Goal: Find contact information: Find contact information

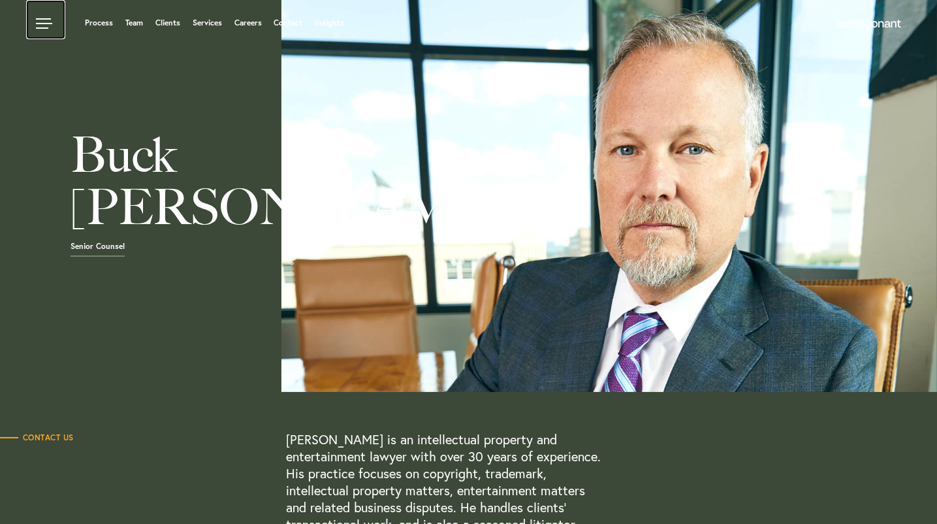
click at [34, 20] on link at bounding box center [45, 19] width 39 height 39
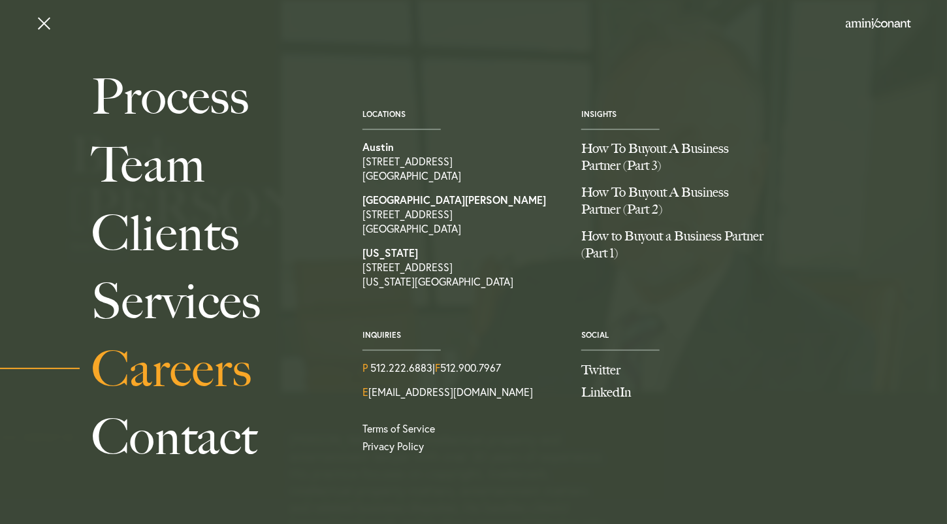
click at [173, 373] on link "Careers" at bounding box center [212, 369] width 242 height 68
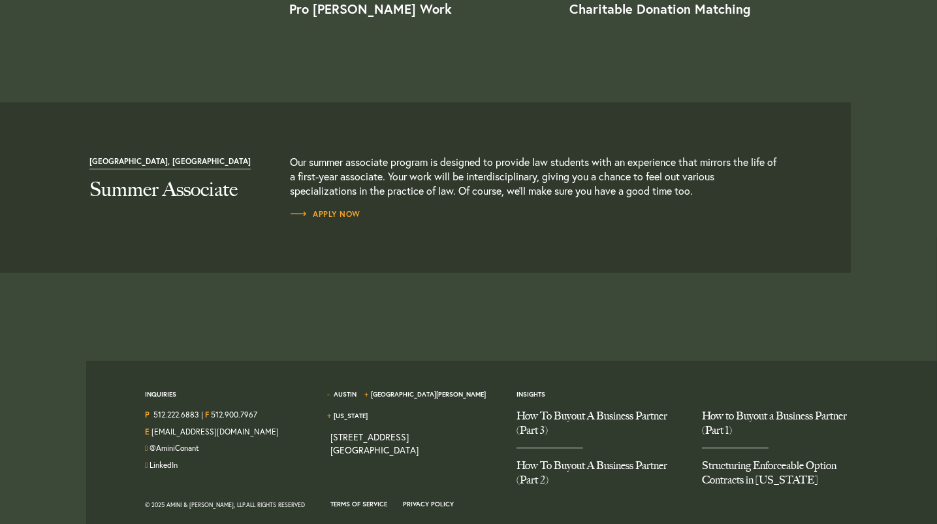
scroll to position [1436, 0]
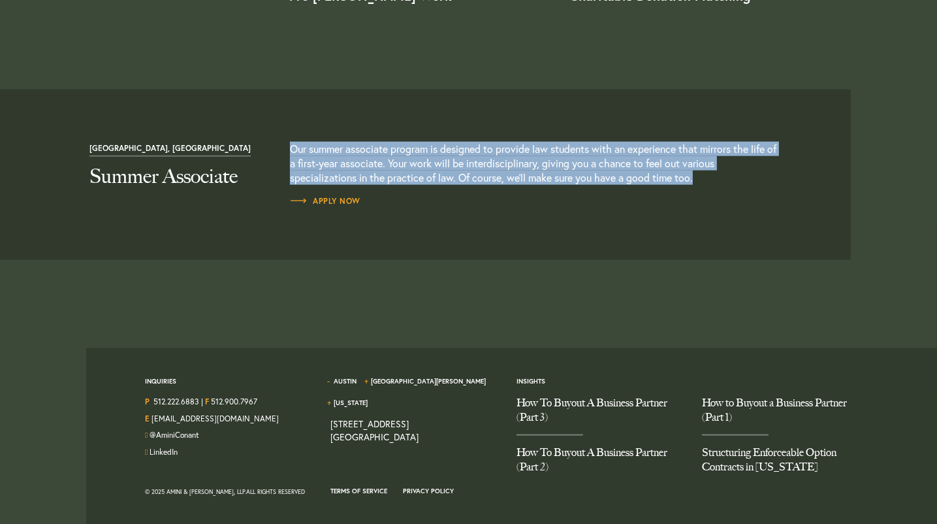
drag, startPoint x: 702, startPoint y: 176, endPoint x: 291, endPoint y: 149, distance: 411.7
click at [291, 149] on p "Our summer associate program is designed to provide law students with an experi…" at bounding box center [535, 163] width 491 height 43
drag, startPoint x: 291, startPoint y: 149, endPoint x: 700, endPoint y: 189, distance: 411.5
click at [700, 189] on div "Our summer associate program is designed to provide law students with an experi…" at bounding box center [535, 175] width 491 height 66
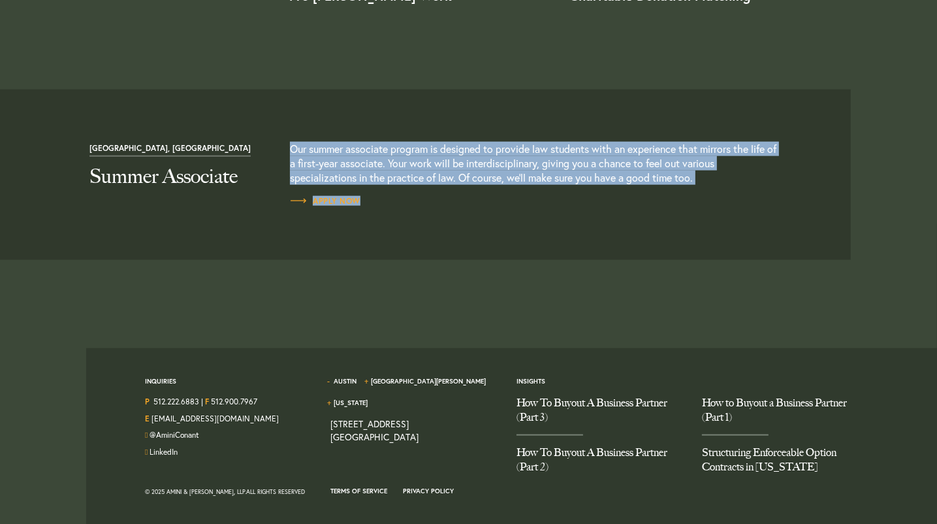
click at [700, 189] on div "Our summer associate program is designed to provide law students with an experi…" at bounding box center [535, 175] width 491 height 66
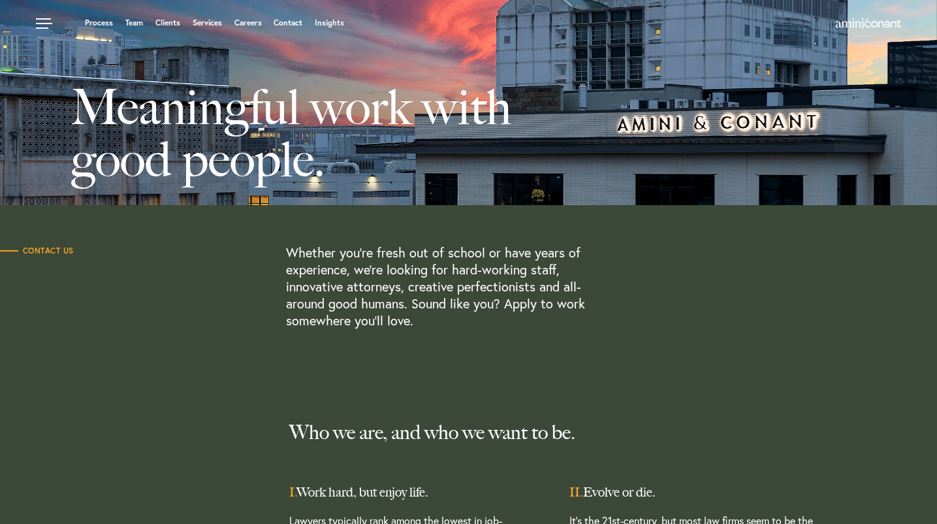
scroll to position [0, 0]
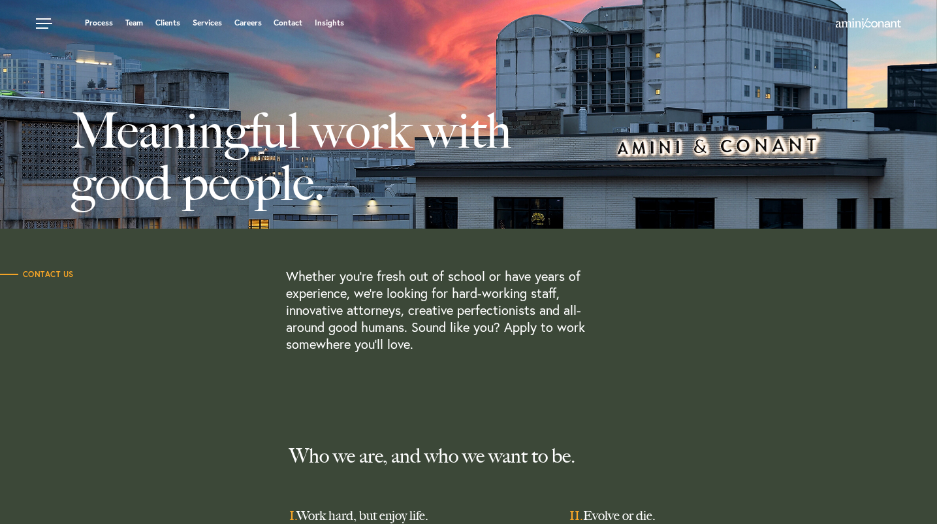
click at [121, 22] on ul "Process Team Clients Services Careers Contact Insights" at bounding box center [358, 22] width 644 height 13
click at [133, 20] on link "Team" at bounding box center [134, 23] width 18 height 8
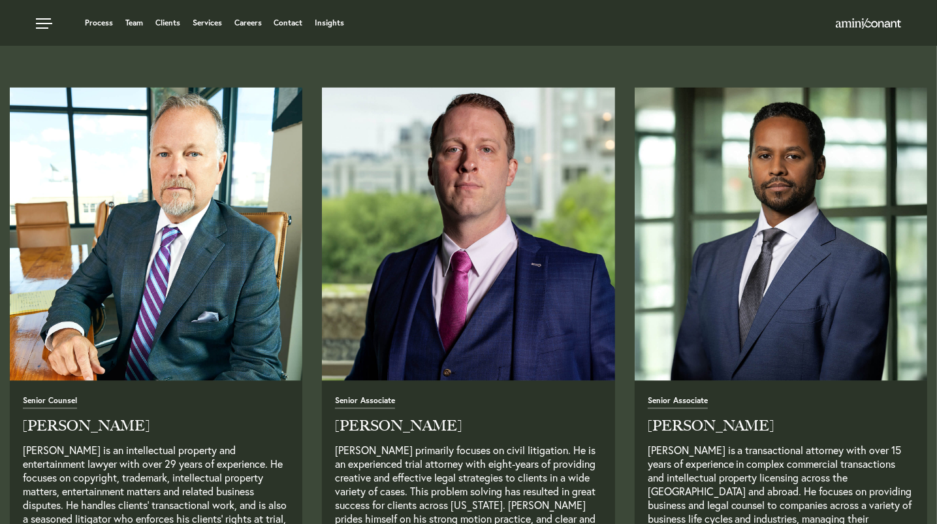
scroll to position [973, 0]
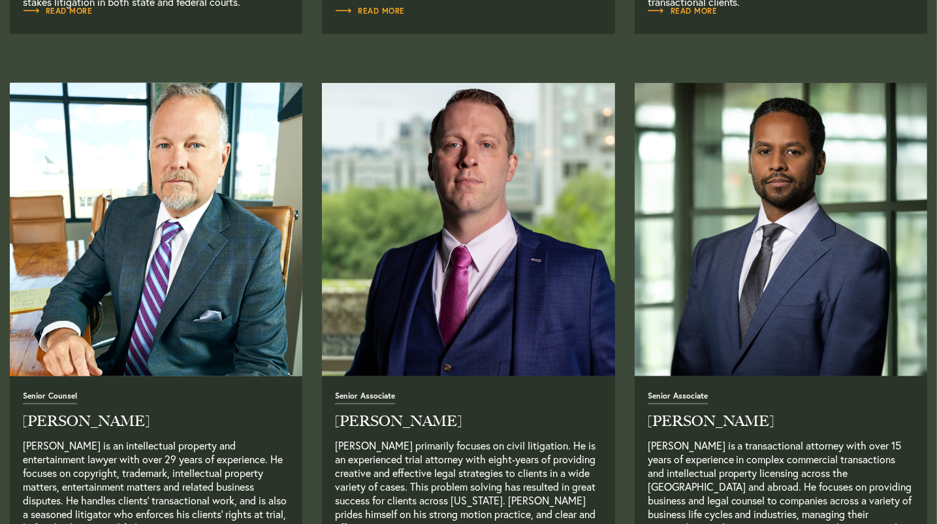
click at [144, 282] on img "Read Full Bio" at bounding box center [157, 230] width 308 height 308
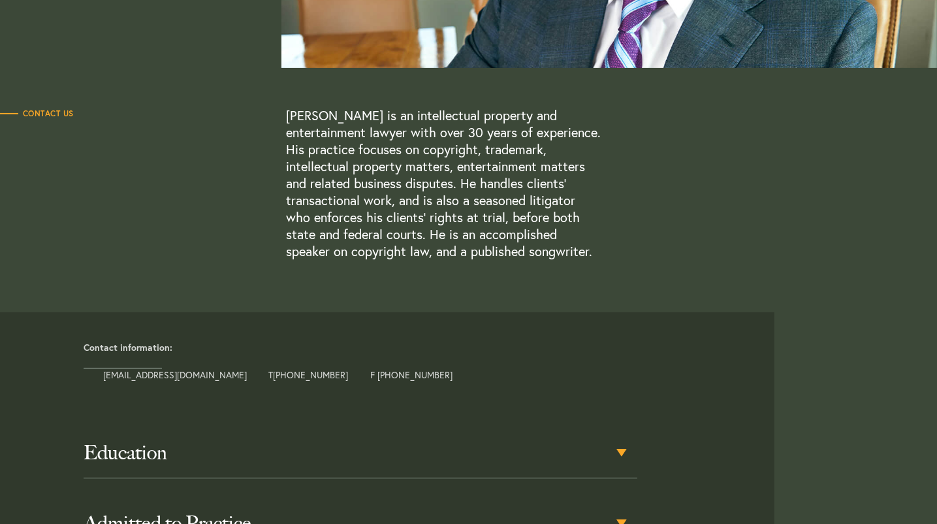
scroll to position [332, 0]
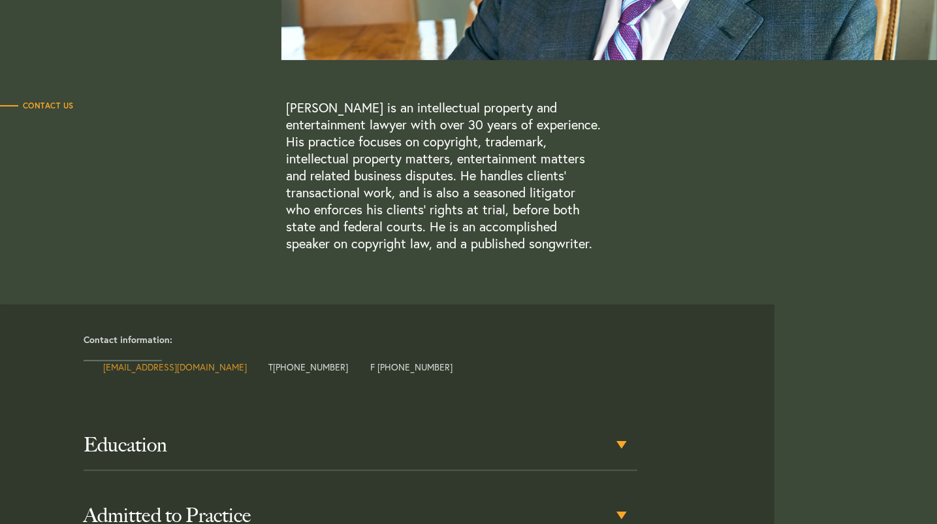
click at [176, 366] on link "buck@aminiconant.com" at bounding box center [175, 367] width 144 height 12
